Goal: Communication & Community: Answer question/provide support

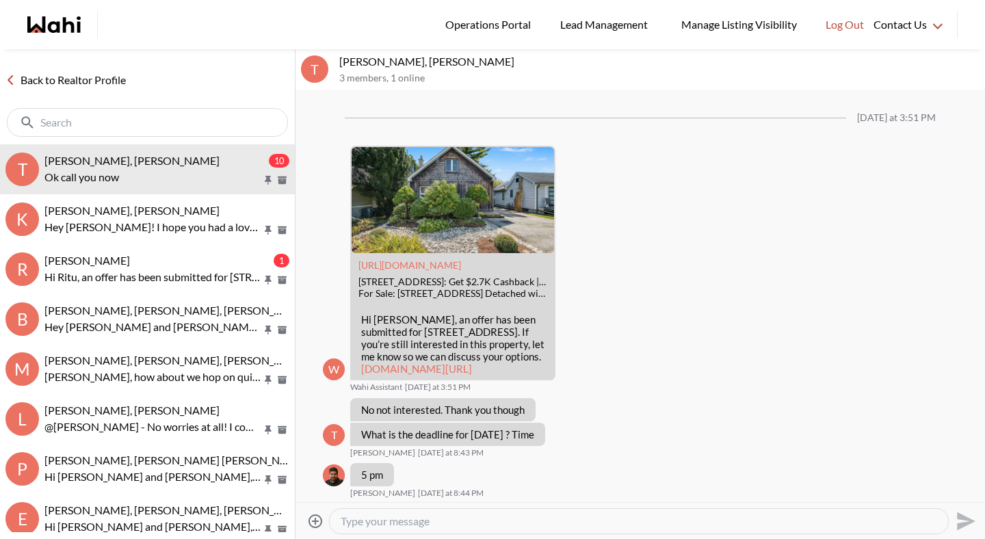
scroll to position [1804, 0]
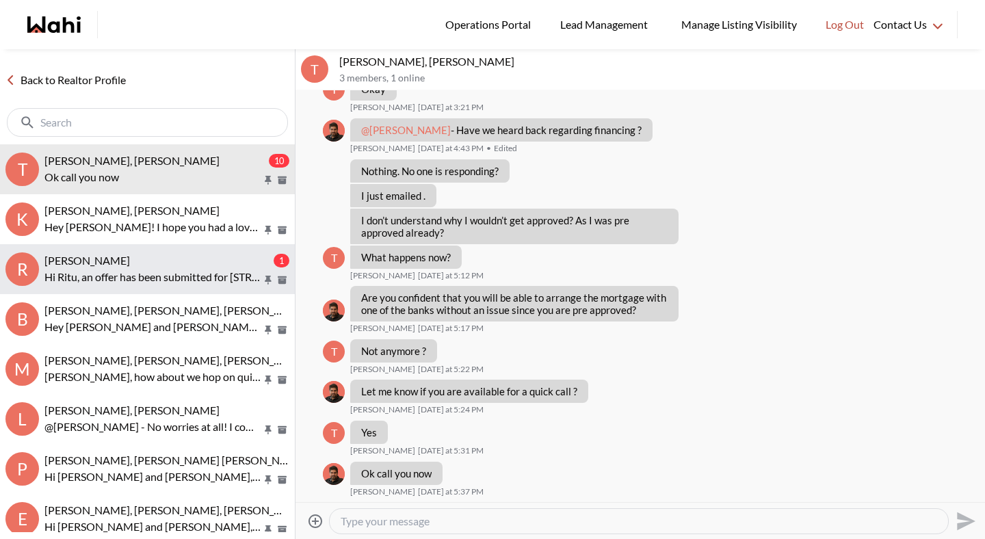
click at [160, 288] on button "R Ritu Gill, Michelle 1 Hi Ritu, an offer has been submitted for 306 Wenlock St…" at bounding box center [147, 269] width 295 height 50
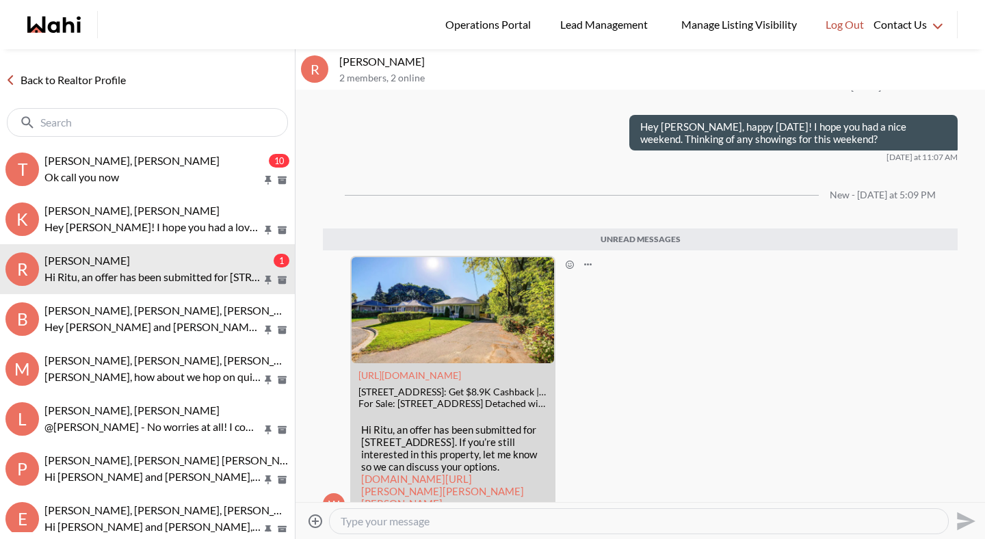
scroll to position [2172, 0]
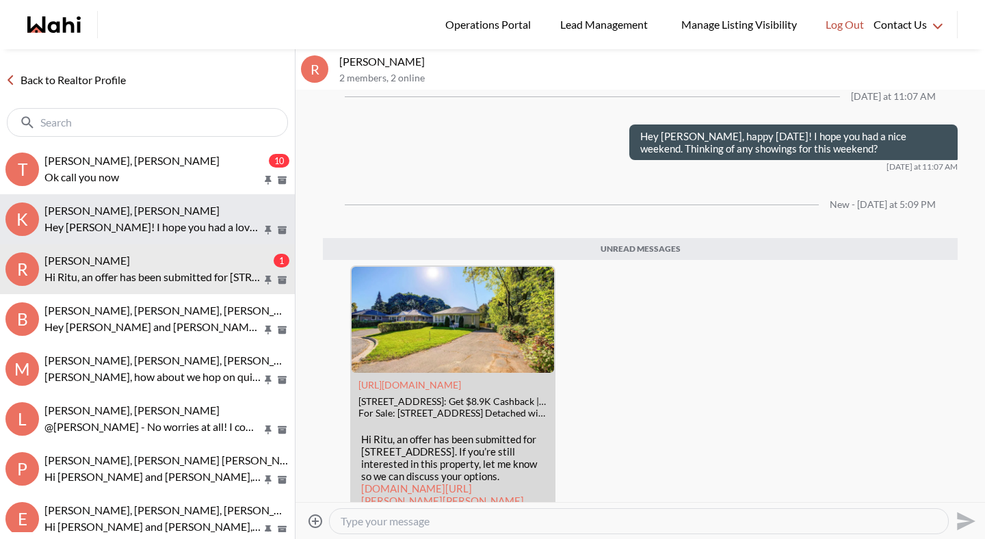
click at [186, 224] on p "Hey Kristine! I hope you had a lovely thanksgiving weekend. I just wanted to ch…" at bounding box center [153, 227] width 218 height 16
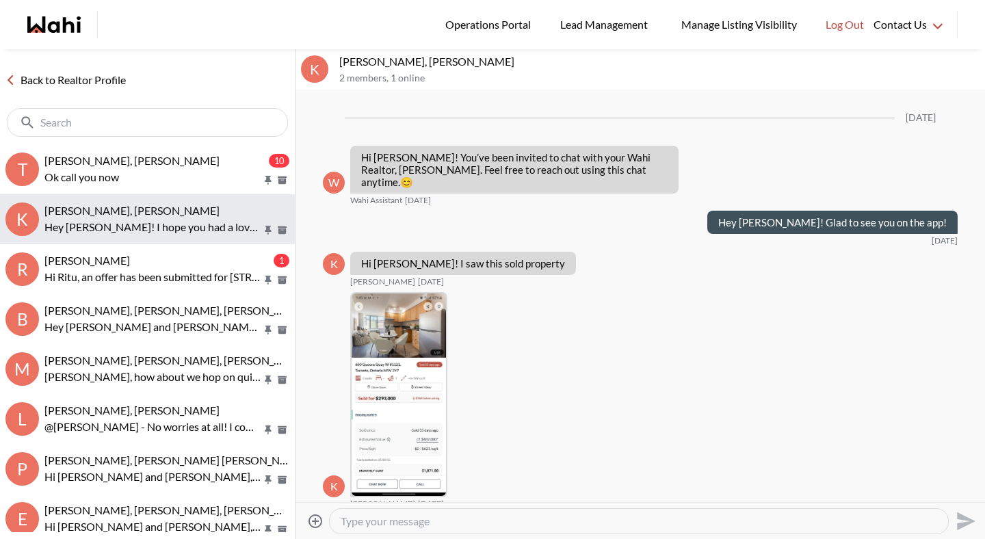
scroll to position [692, 0]
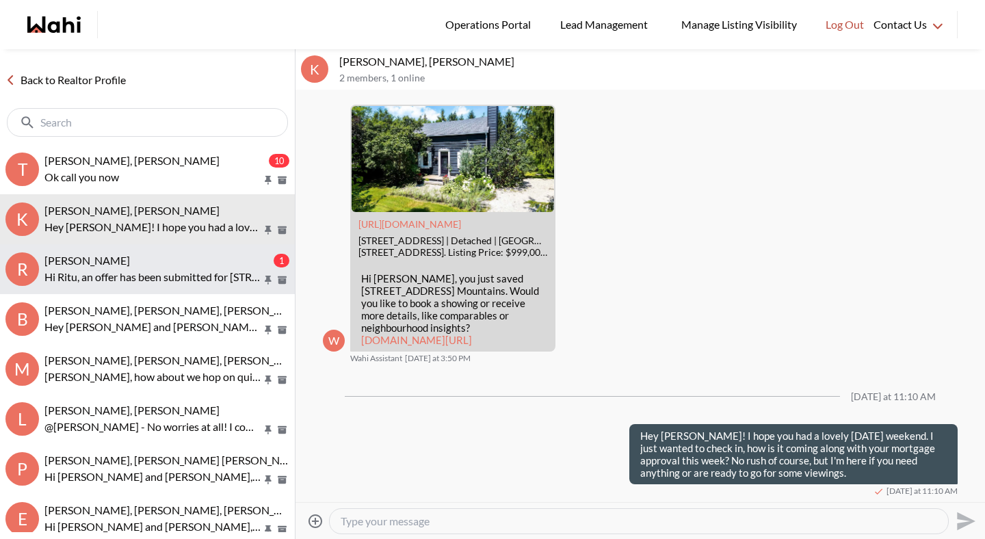
click at [177, 272] on p "Hi Ritu, an offer has been submitted for 306 Wenlock St, Richmond Hill, Ontario…" at bounding box center [153, 277] width 218 height 16
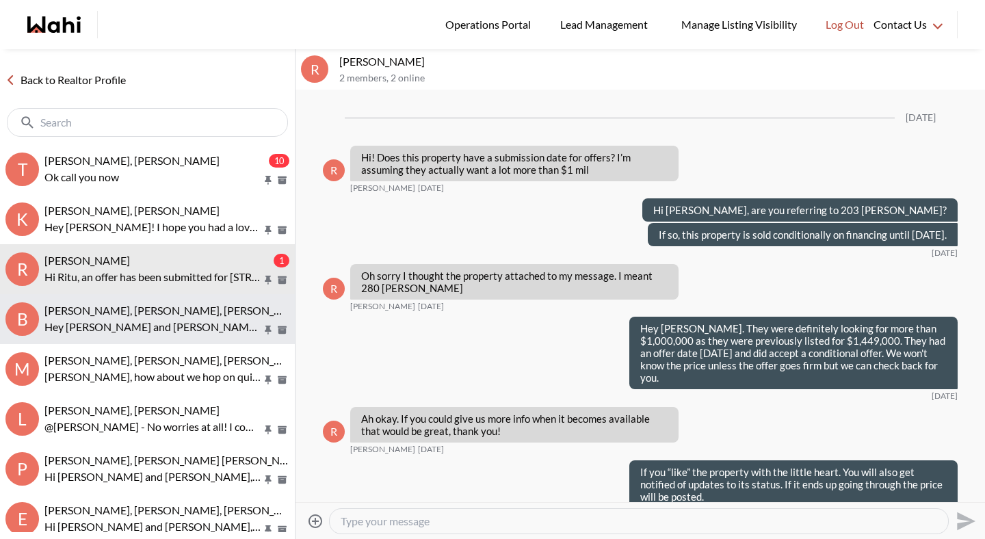
scroll to position [2261, 0]
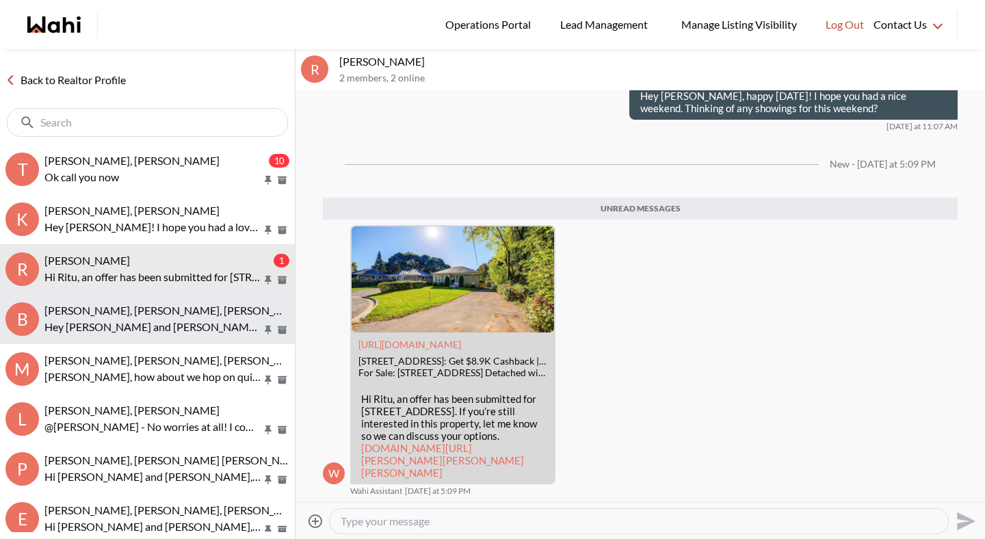
click at [170, 320] on p "Hey Bill and Sandra, just wanted to check in on you. If there's anything I can …" at bounding box center [153, 327] width 218 height 16
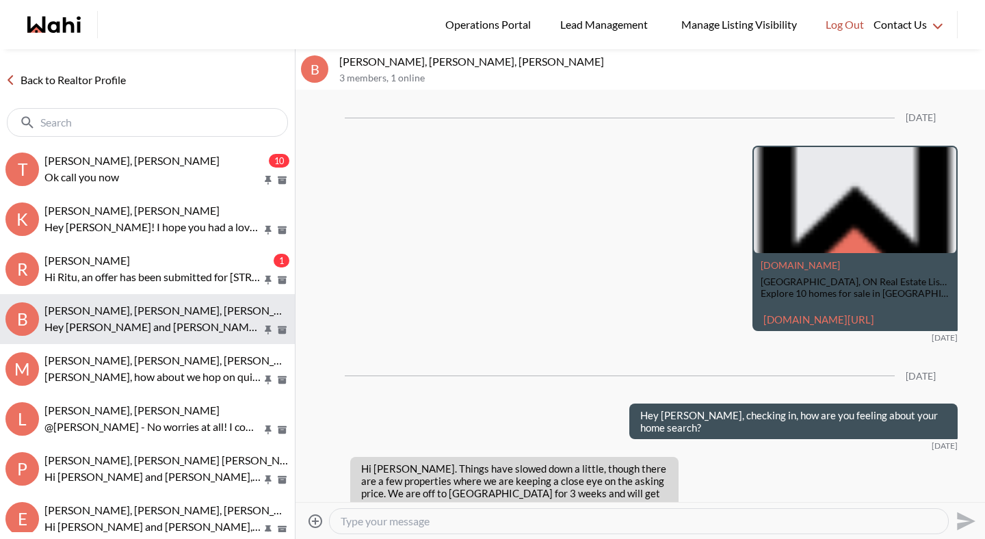
scroll to position [1872, 0]
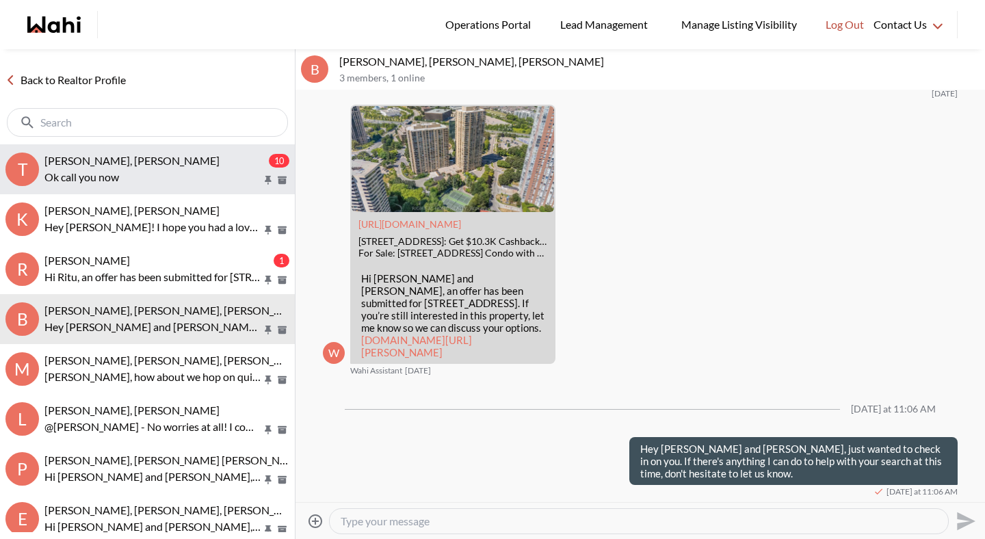
click at [174, 151] on button "T Tanya Fita, Faraz, Michelle 10 Ok call you now" at bounding box center [147, 169] width 295 height 50
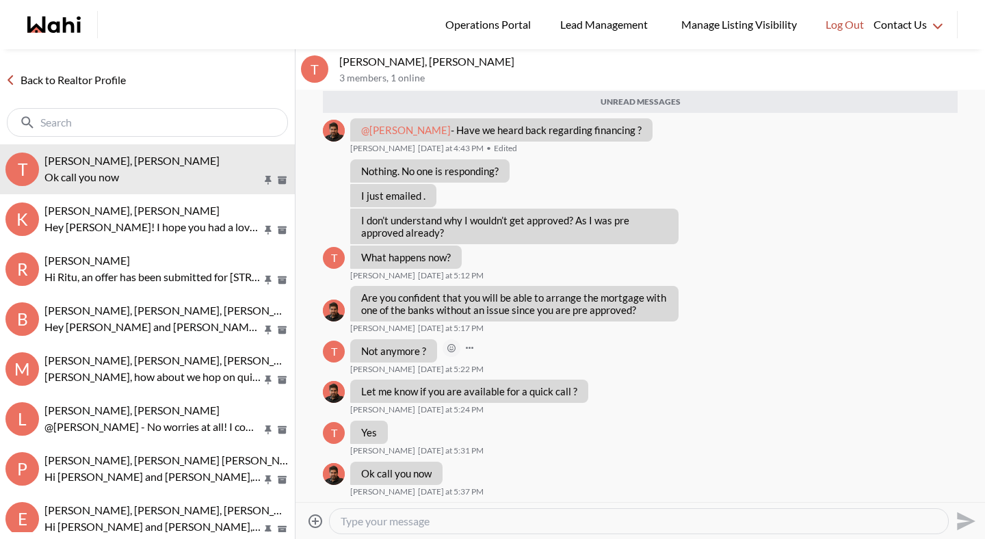
scroll to position [1820, 0]
click at [49, 76] on link "Back to Realtor Profile" at bounding box center [65, 80] width 131 height 18
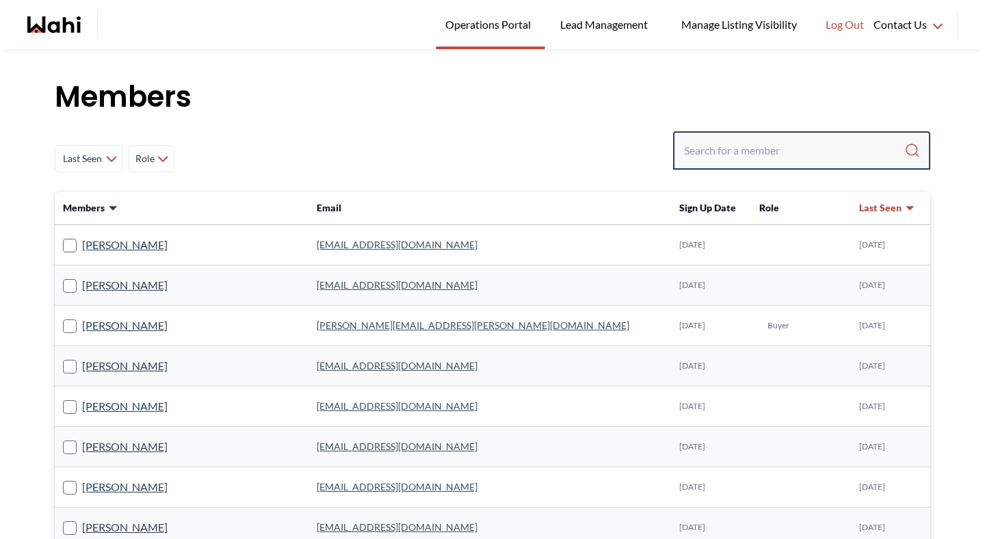
click at [796, 139] on input "Search input" at bounding box center [794, 150] width 220 height 25
type input "faraz"
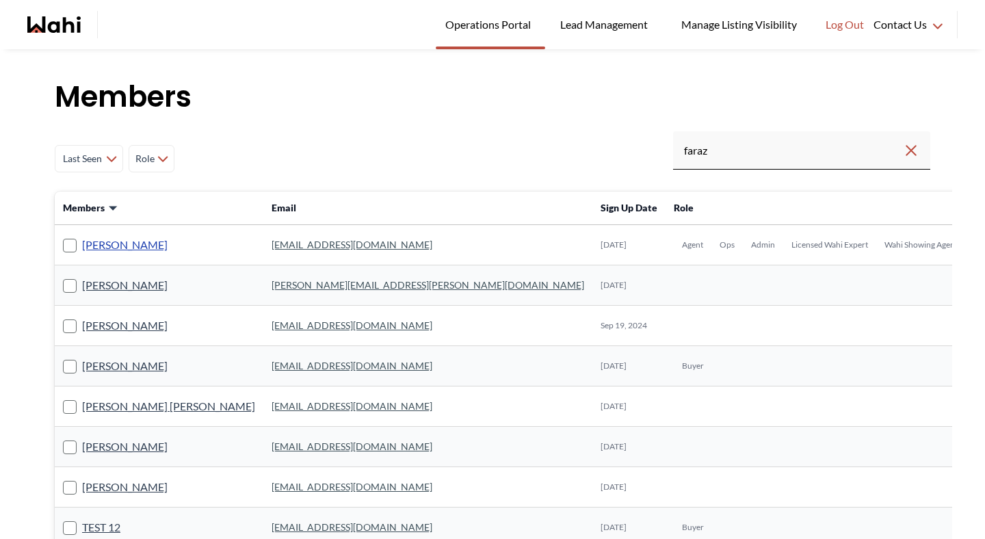
click at [116, 245] on link "[PERSON_NAME]" at bounding box center [125, 245] width 86 height 18
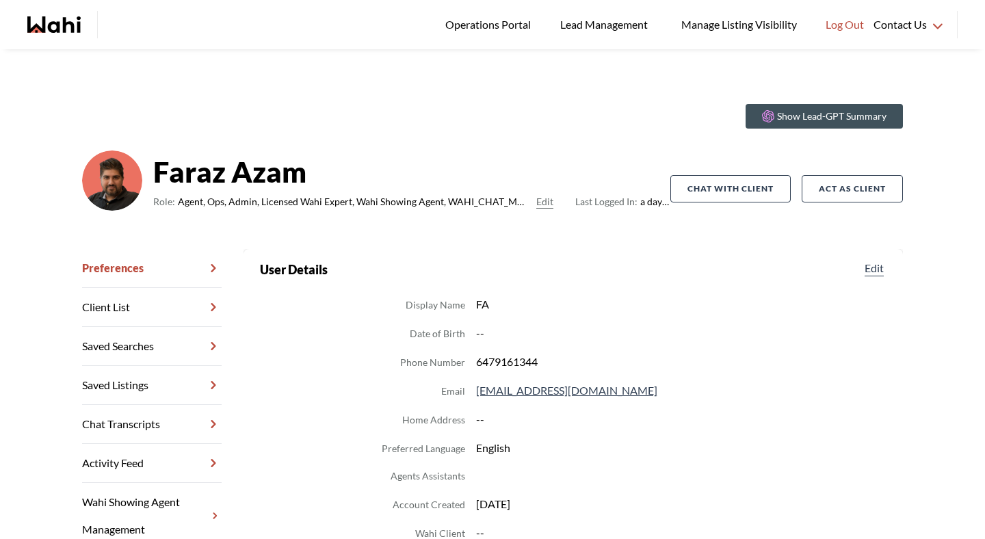
click at [308, 97] on div "Show Lead-GPT Summary [PERSON_NAME] Role: Agent, Ops, Admin, Licensed Wahi Expe…" at bounding box center [492, 171] width 821 height 156
click at [153, 422] on link "Chat Transcripts" at bounding box center [152, 424] width 140 height 39
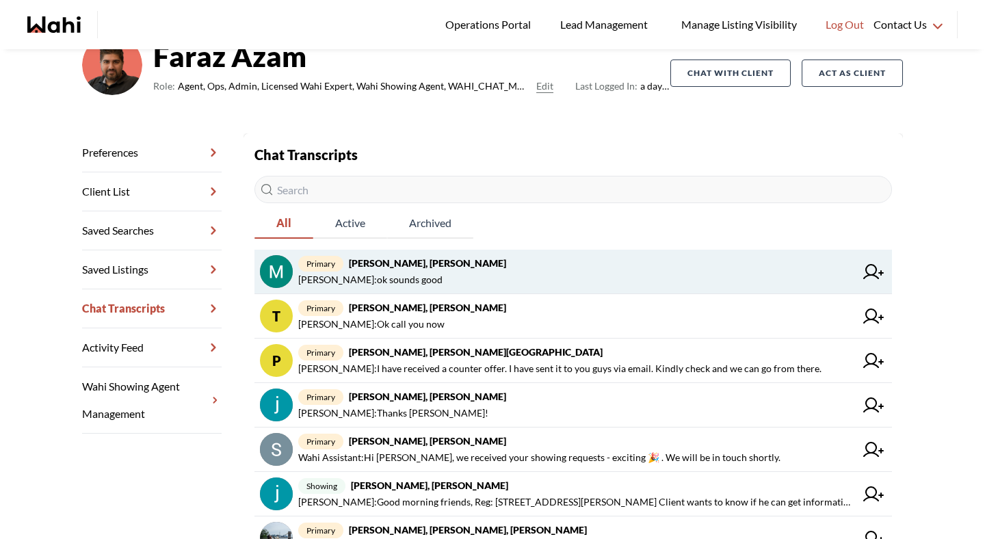
scroll to position [123, 0]
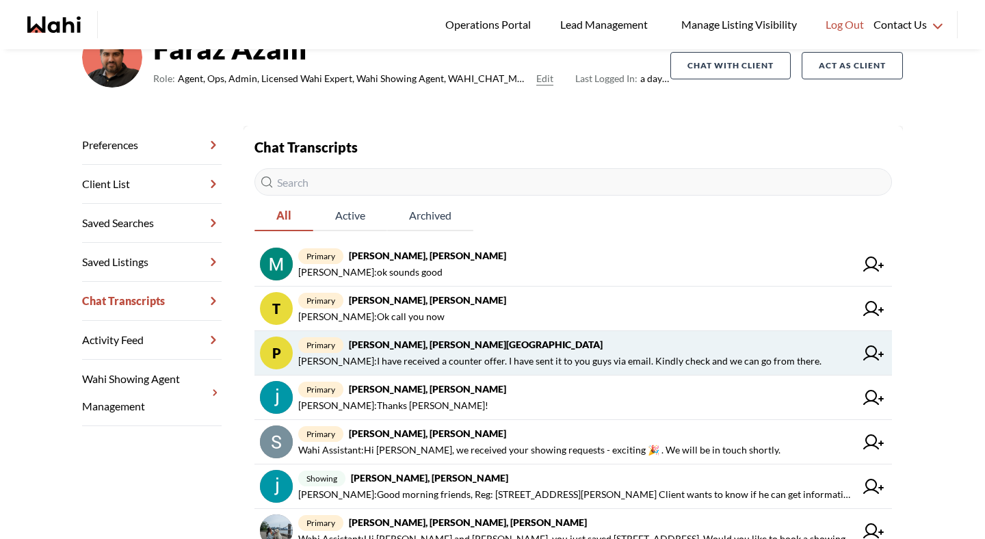
click at [428, 353] on span "[PERSON_NAME] : I have received a counter offer. I have sent it to you guys via…" at bounding box center [559, 361] width 523 height 16
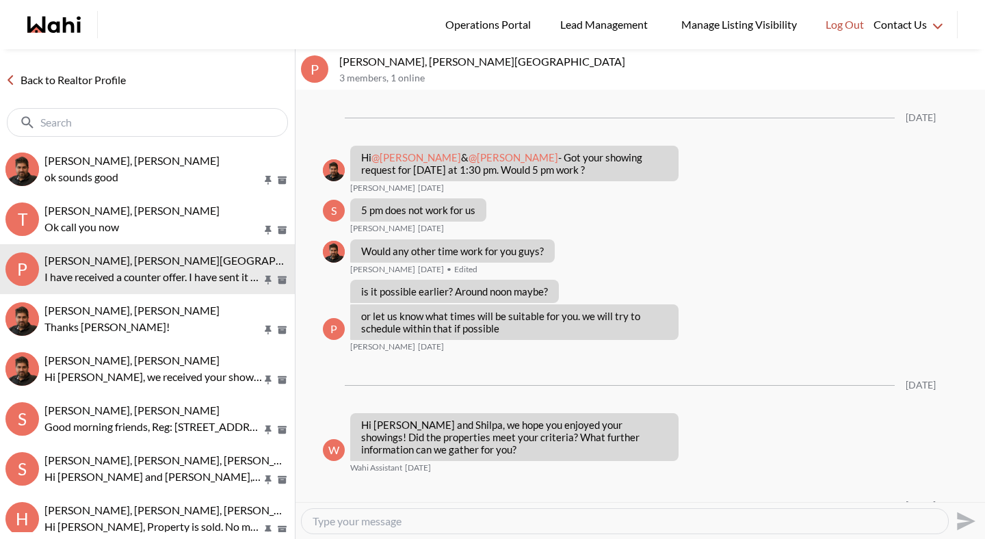
scroll to position [2818, 0]
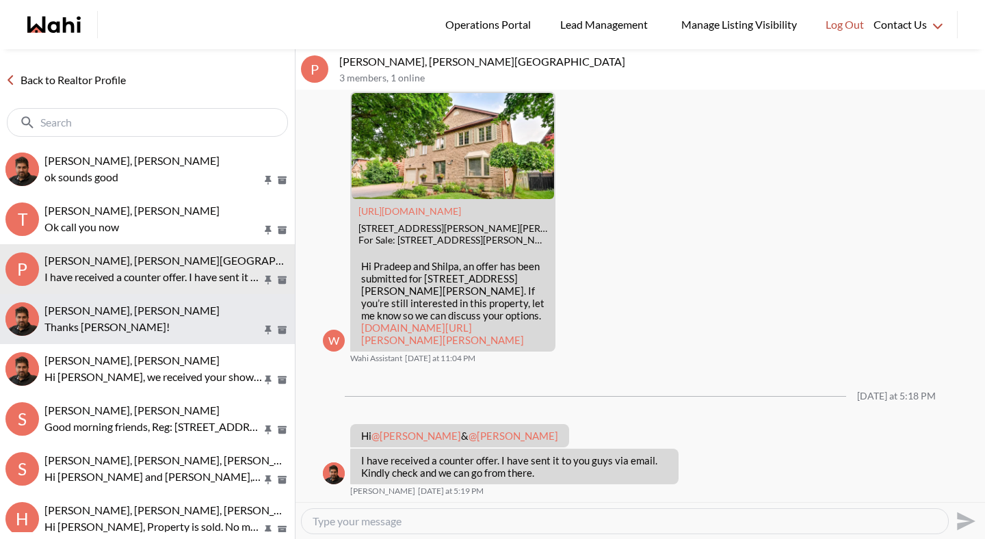
click at [224, 309] on div "[PERSON_NAME], [PERSON_NAME]" at bounding box center [166, 311] width 245 height 14
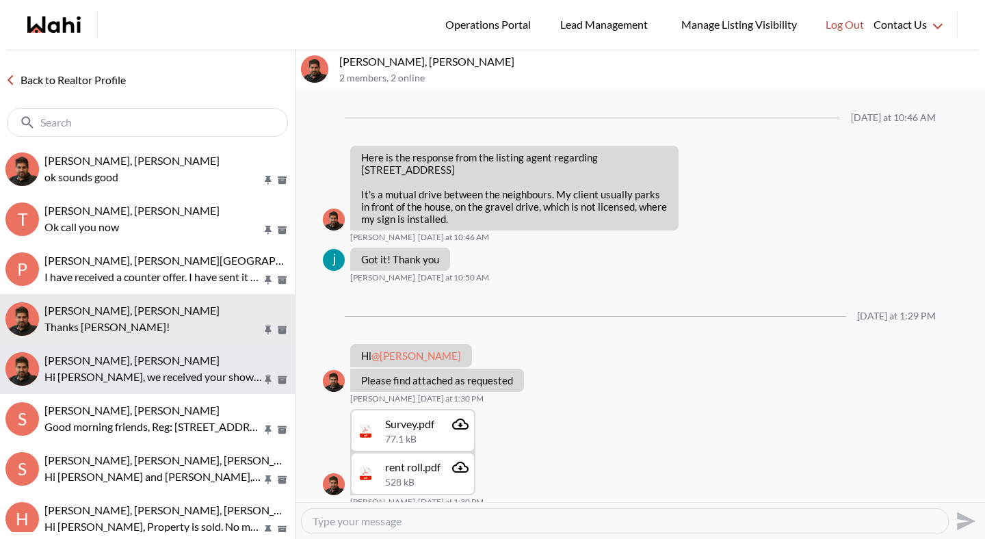
scroll to position [738, 0]
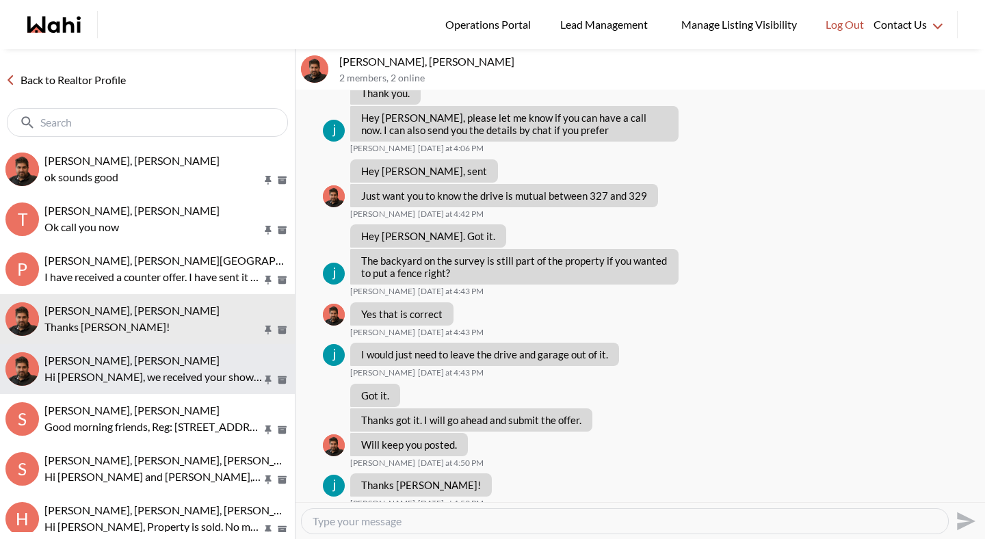
click at [196, 378] on p "Hi [PERSON_NAME], we received your showing requests - exciting 🎉 . We will be i…" at bounding box center [153, 377] width 218 height 16
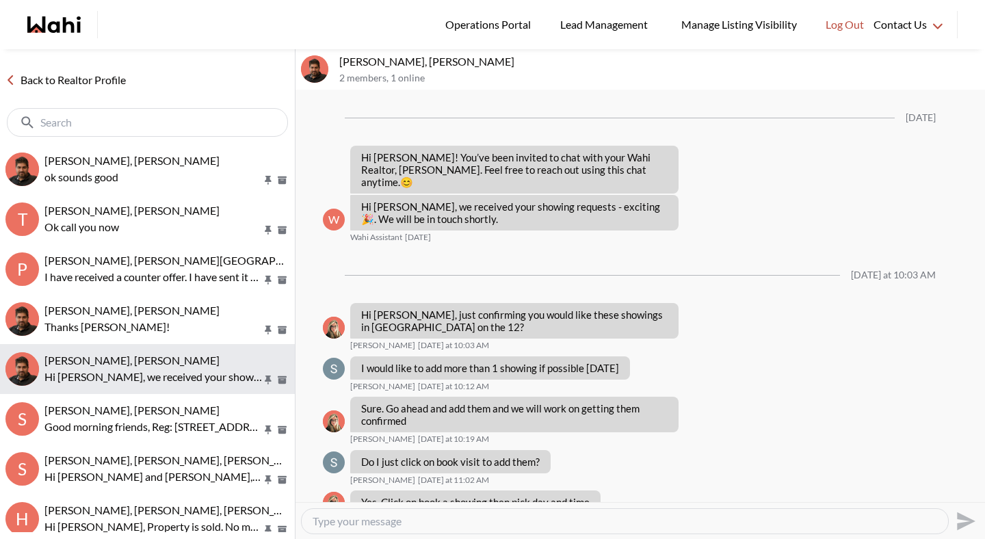
scroll to position [1124, 0]
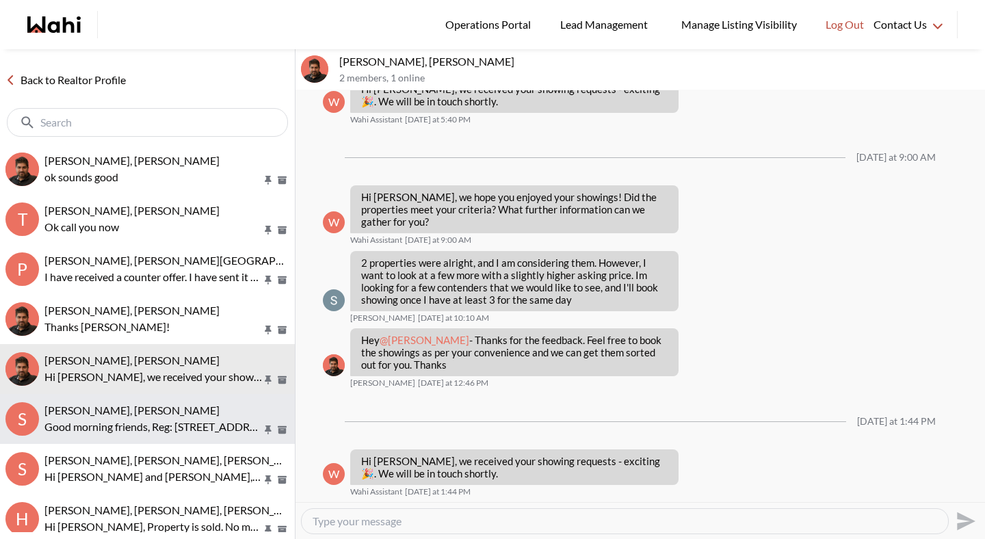
click at [201, 421] on p "Good morning friends, Reg: [STREET_ADDRESS][PERSON_NAME] Client wants to know i…" at bounding box center [153, 427] width 218 height 16
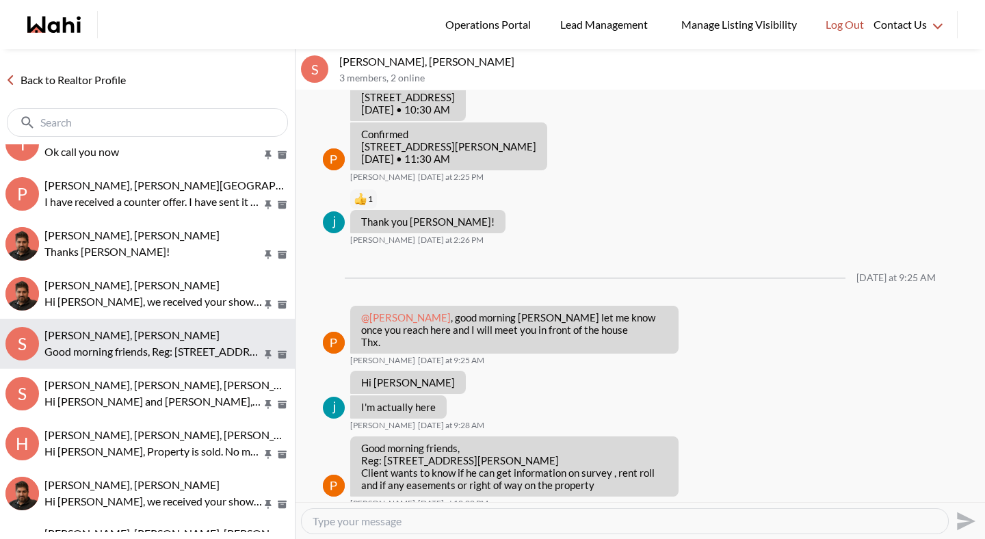
scroll to position [75, 0]
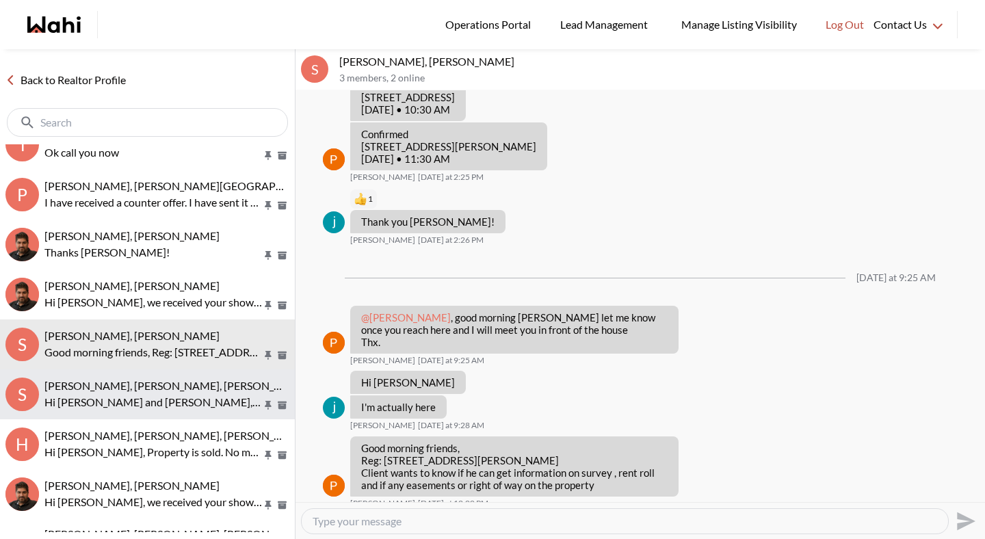
click at [210, 394] on p "Hi [PERSON_NAME] and [PERSON_NAME], you just saved [STREET_ADDRESS]. Would you …" at bounding box center [153, 402] width 218 height 16
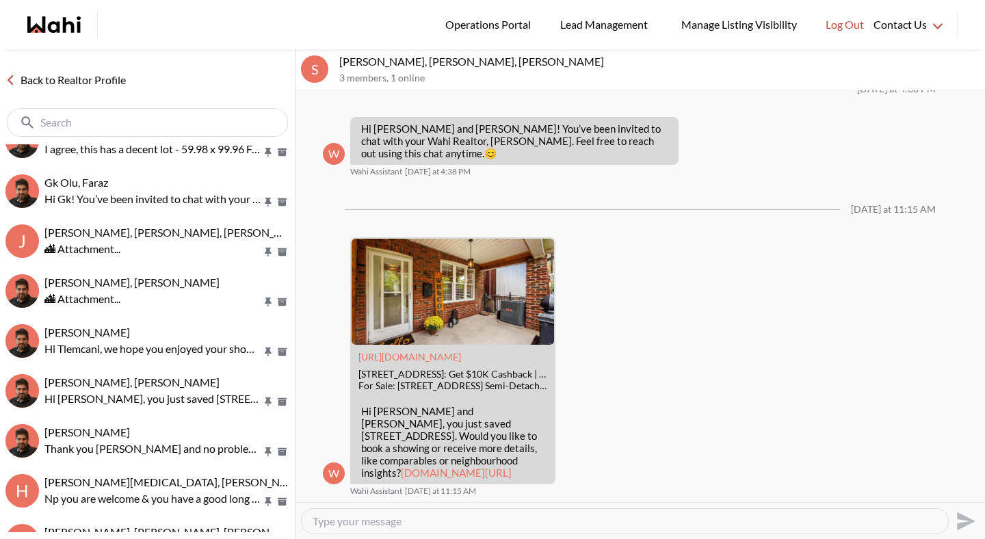
scroll to position [543, 0]
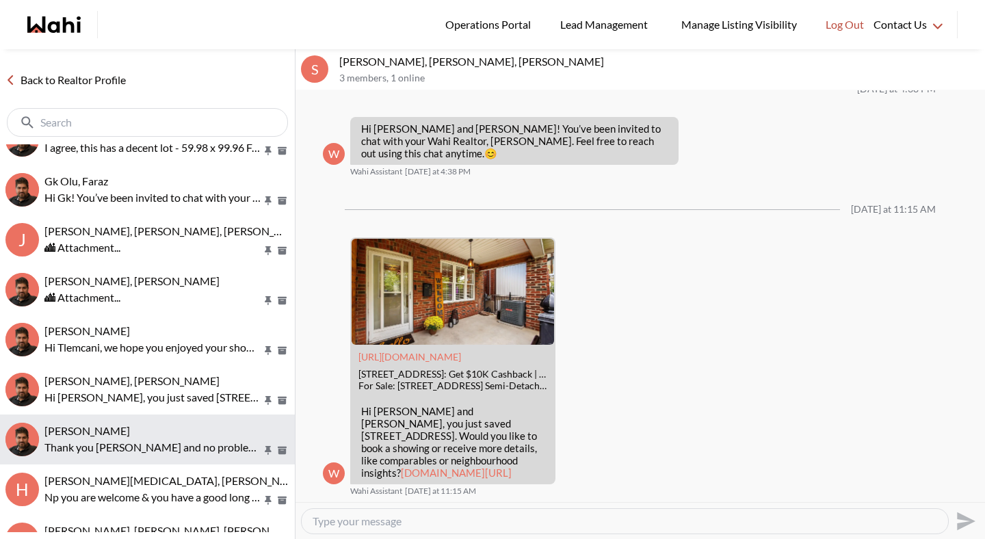
click at [208, 436] on div "[PERSON_NAME]" at bounding box center [166, 431] width 245 height 14
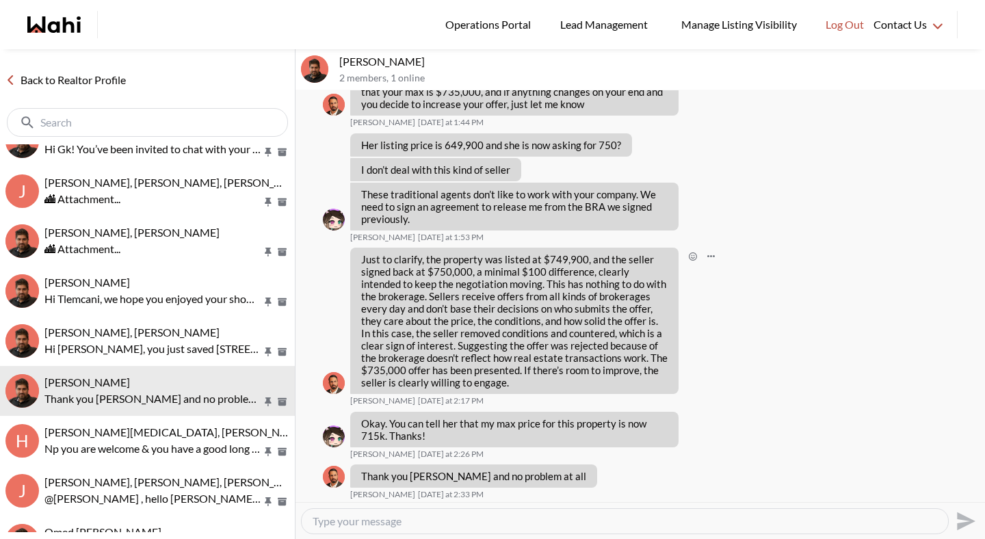
scroll to position [839, 0]
